Goal: Answer question/provide support: Share knowledge or assist other users

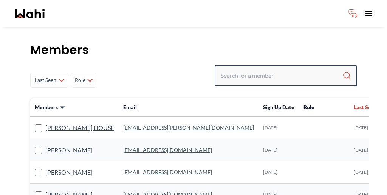
click at [271, 69] on input "Search input" at bounding box center [282, 76] width 122 height 14
type input "r"
type input "[PERSON_NAME]"
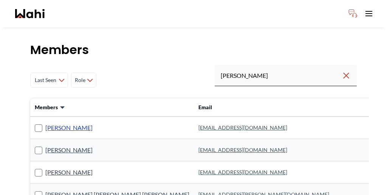
click at [55, 123] on link "[PERSON_NAME]" at bounding box center [68, 128] width 47 height 10
